Goal: Task Accomplishment & Management: Understand process/instructions

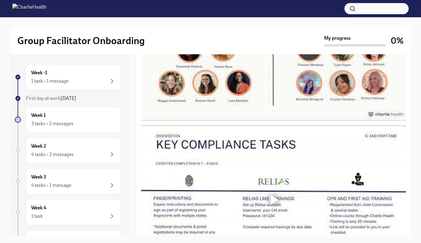
scroll to position [365, 0]
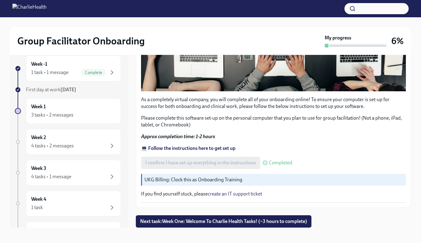
scroll to position [11, 0]
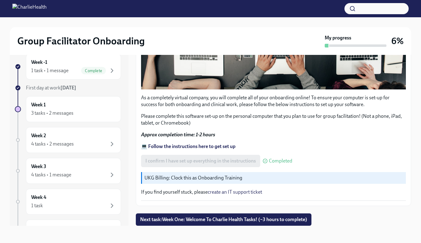
click at [231, 162] on div "I confirm I have set up everything in the instructions Completed" at bounding box center [216, 161] width 151 height 12
click at [219, 146] on strong "💻 Follow the instructions here to get set up" at bounding box center [188, 147] width 95 height 6
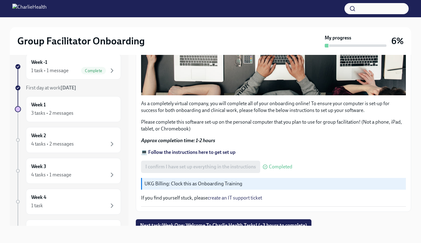
scroll to position [195, 0]
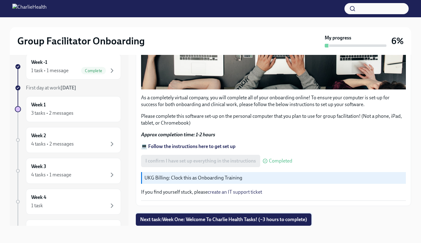
click at [194, 216] on button "Next task : Week One: Welcome To Charlie Health Tasks! (~3 hours to complete)" at bounding box center [224, 220] width 176 height 12
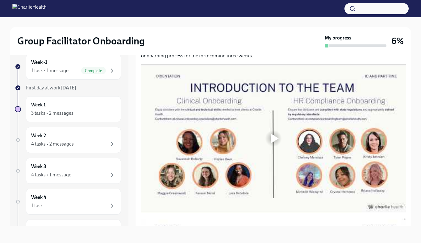
scroll to position [314, 0]
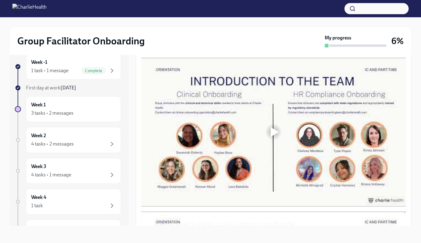
click at [278, 137] on div at bounding box center [275, 132] width 8 height 10
